Goal: Task Accomplishment & Management: Use online tool/utility

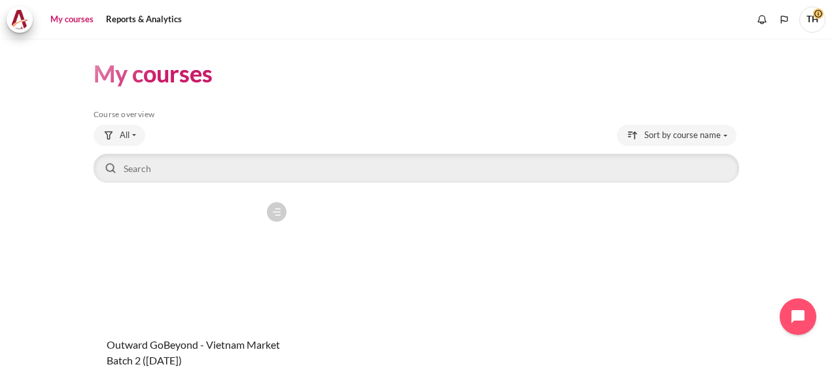
click at [191, 286] on figure "Content" at bounding box center [193, 261] width 199 height 131
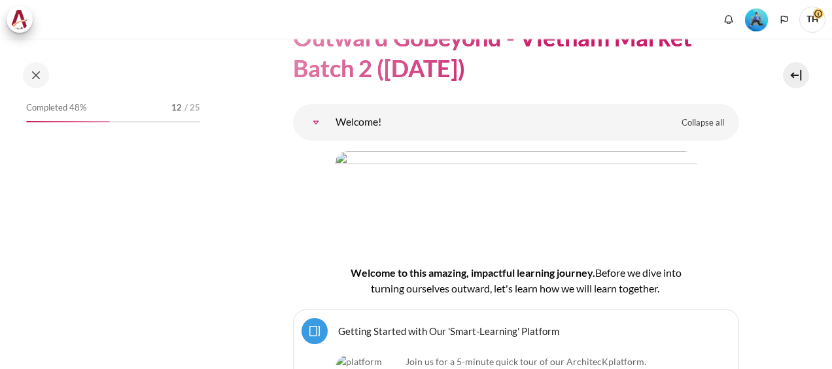
scroll to position [131, 0]
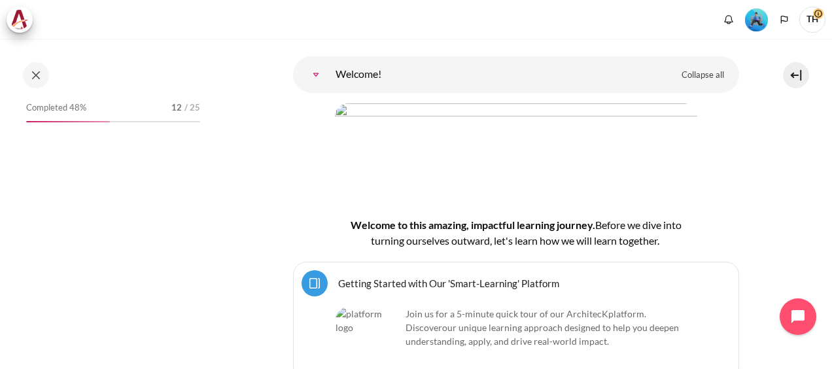
click at [755, 24] on img "Level #3" at bounding box center [756, 20] width 23 height 23
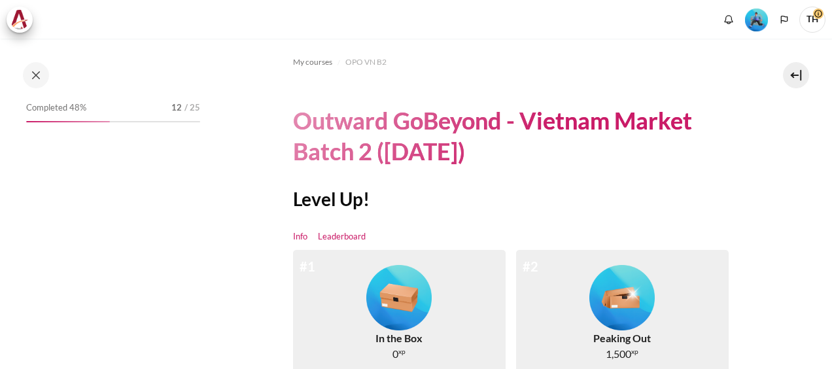
click at [349, 234] on link "Leaderboard" at bounding box center [342, 236] width 48 height 13
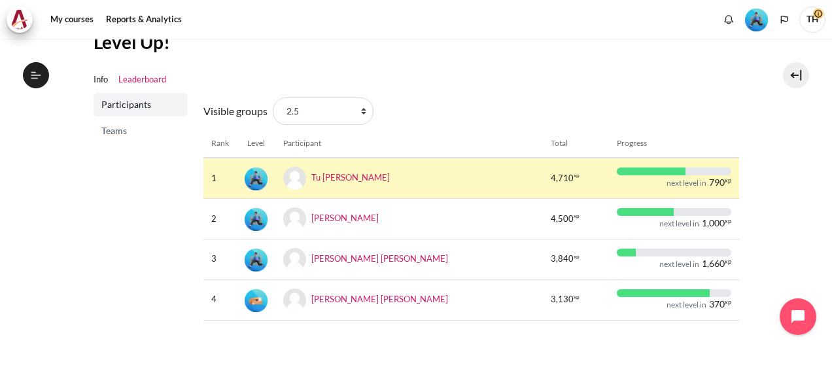
scroll to position [131, 0]
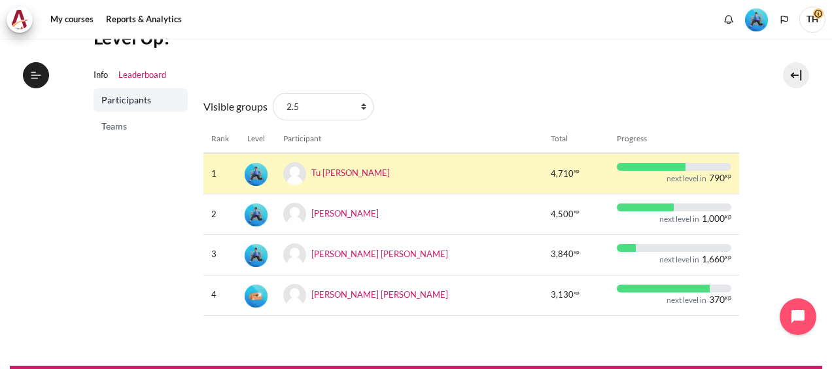
click at [99, 123] on link "Teams" at bounding box center [141, 126] width 94 height 24
click at [111, 128] on span "Teams" at bounding box center [141, 126] width 81 height 13
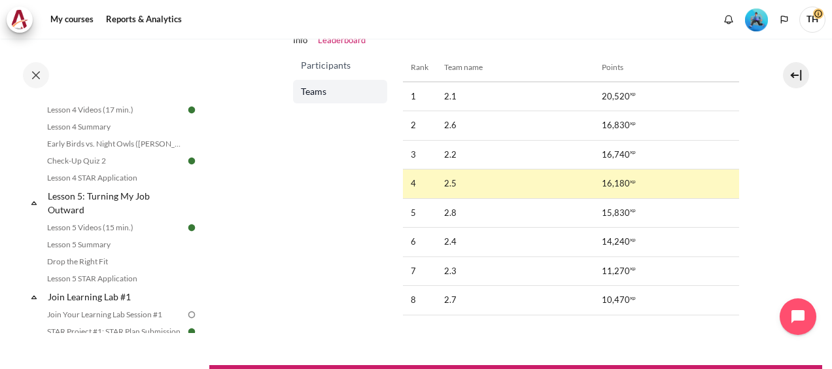
scroll to position [588, 0]
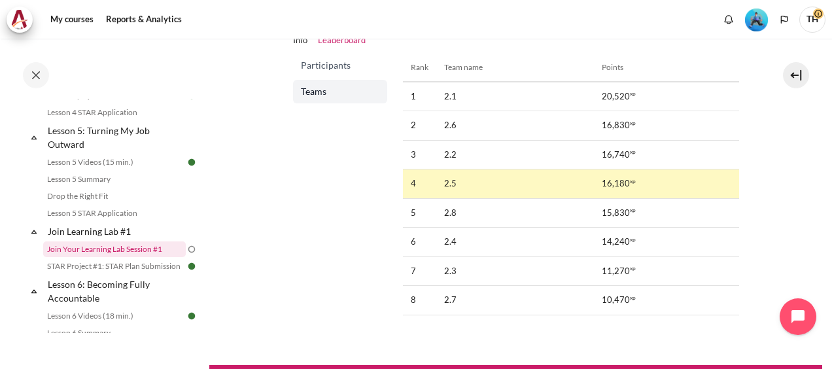
click at [129, 257] on link "Join Your Learning Lab Session #1" at bounding box center [114, 249] width 143 height 16
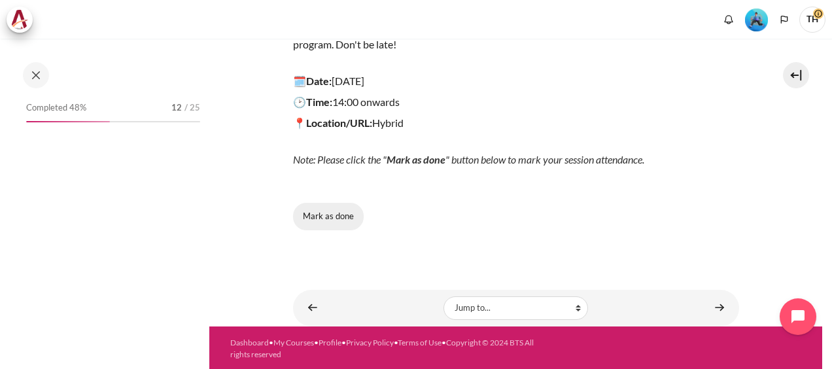
click at [333, 216] on button "Mark as done" at bounding box center [328, 216] width 71 height 27
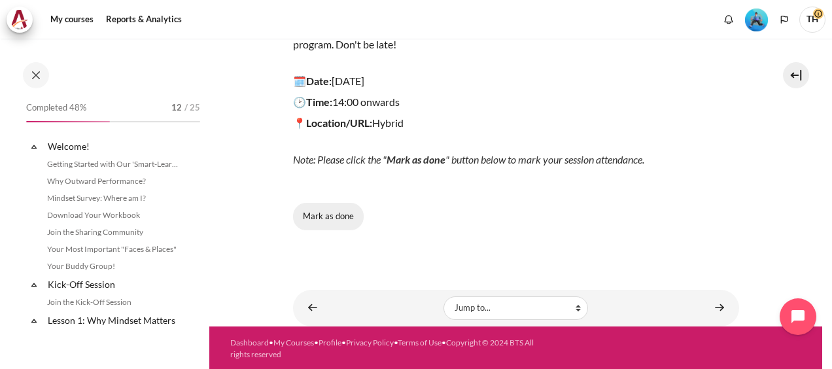
scroll to position [636, 0]
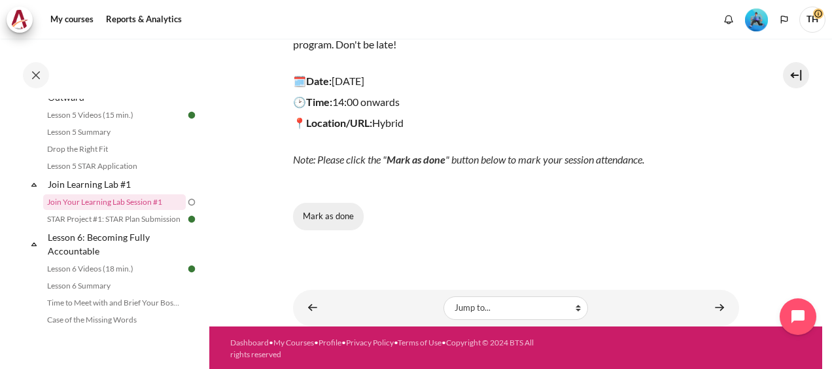
click at [322, 211] on button "Mark as done" at bounding box center [328, 216] width 71 height 27
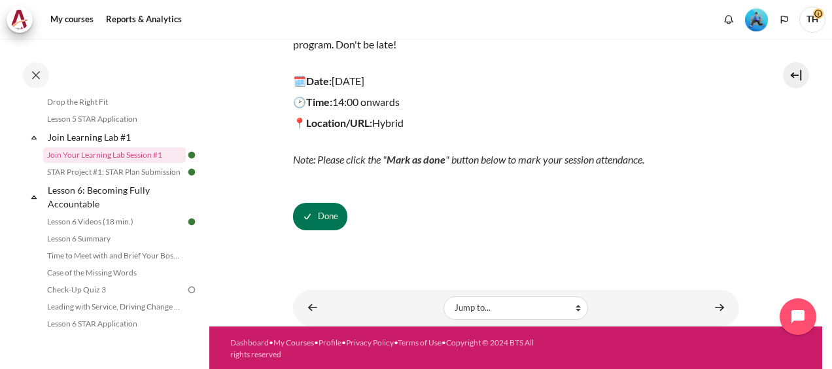
scroll to position [654, 0]
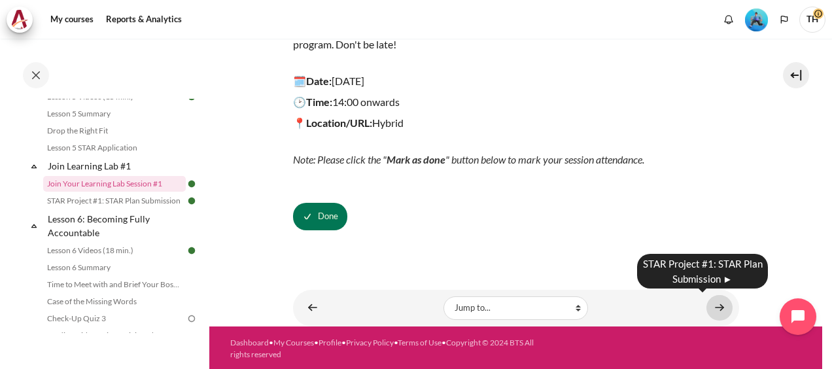
click at [713, 307] on link "Content" at bounding box center [719, 308] width 26 height 26
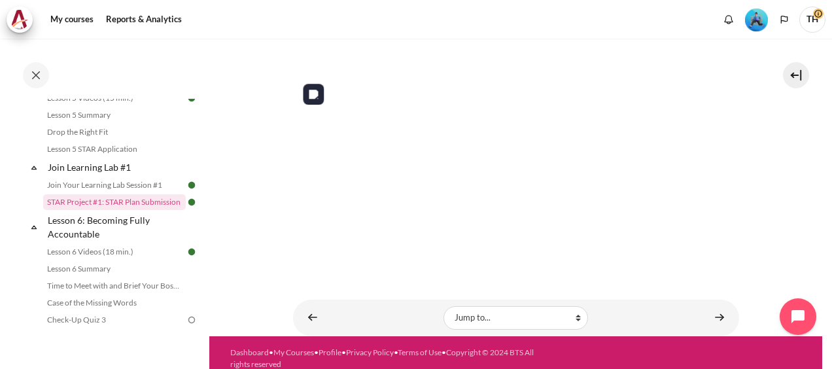
scroll to position [541, 0]
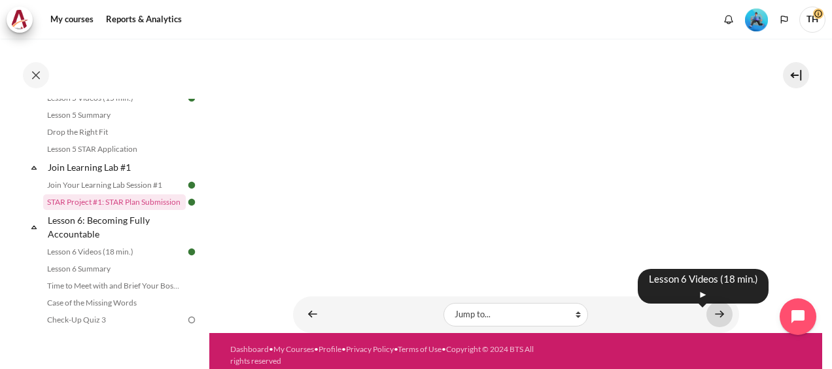
click at [716, 307] on link "Content" at bounding box center [719, 314] width 26 height 26
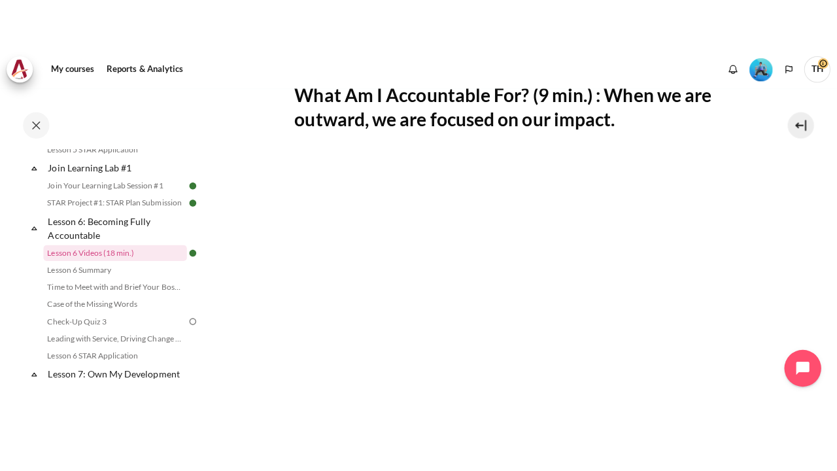
scroll to position [287, 0]
